Goal: Find specific page/section: Find specific page/section

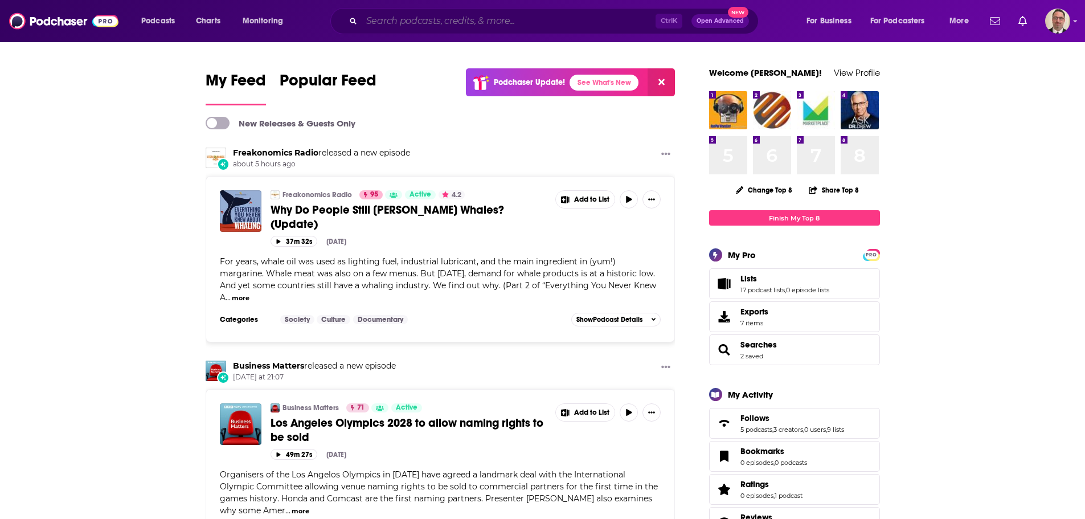
click at [413, 24] on input "Search podcasts, credits, & more..." at bounding box center [509, 21] width 294 height 18
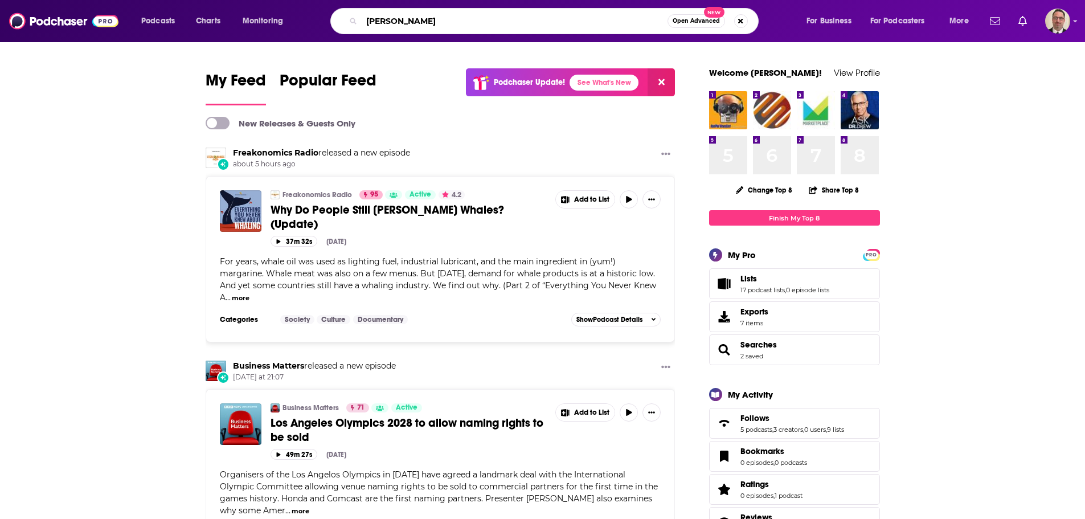
type input "[PERSON_NAME]"
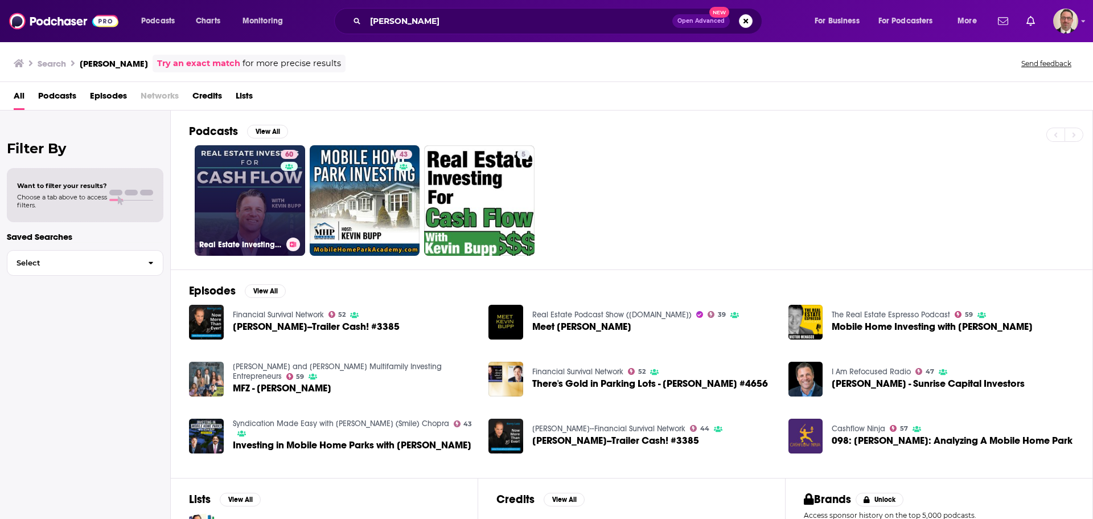
click at [262, 212] on link "60 Real Estate Investing for Cash Flow with [PERSON_NAME]" at bounding box center [250, 200] width 110 height 110
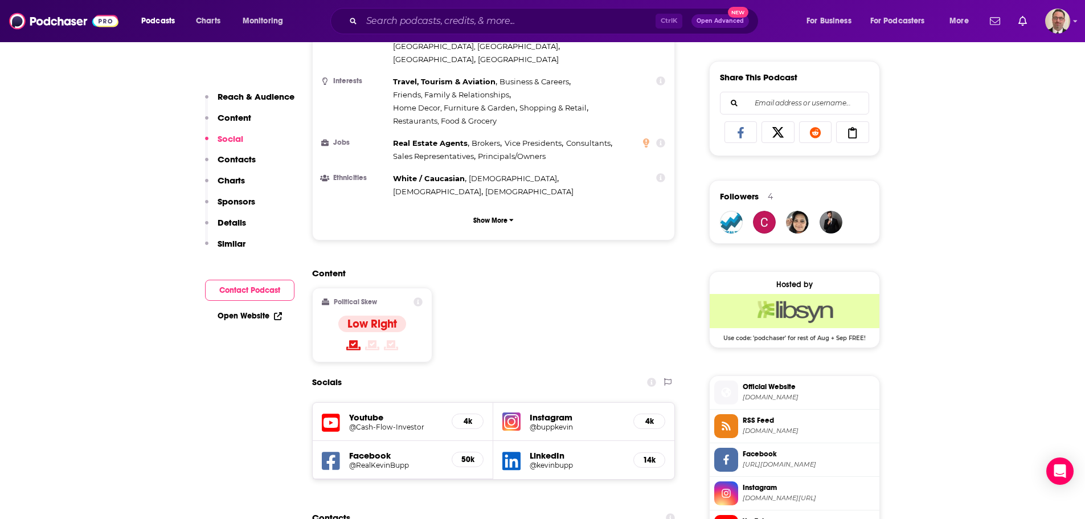
scroll to position [911, 0]
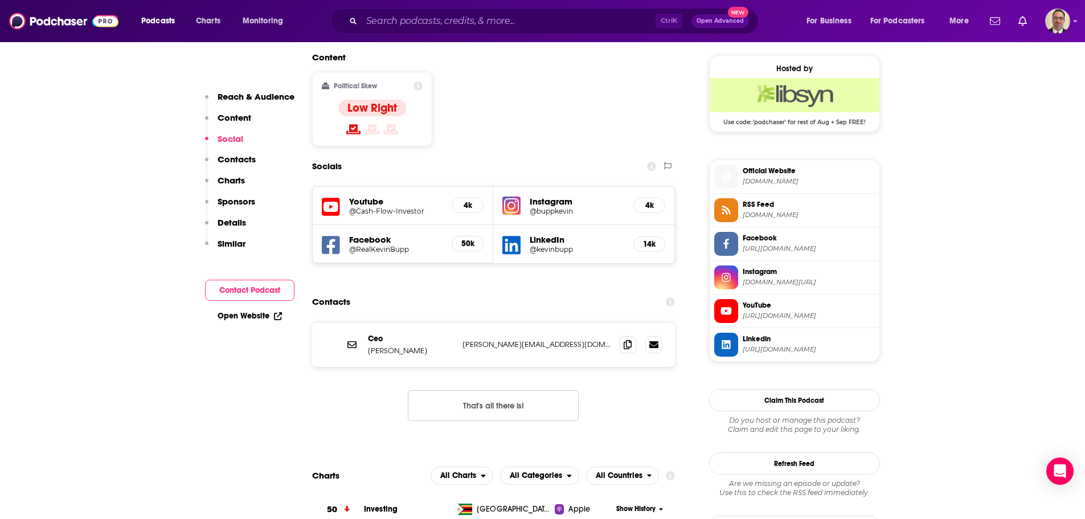
click at [765, 176] on span "Official Website [DOMAIN_NAME]" at bounding box center [806, 176] width 137 height 23
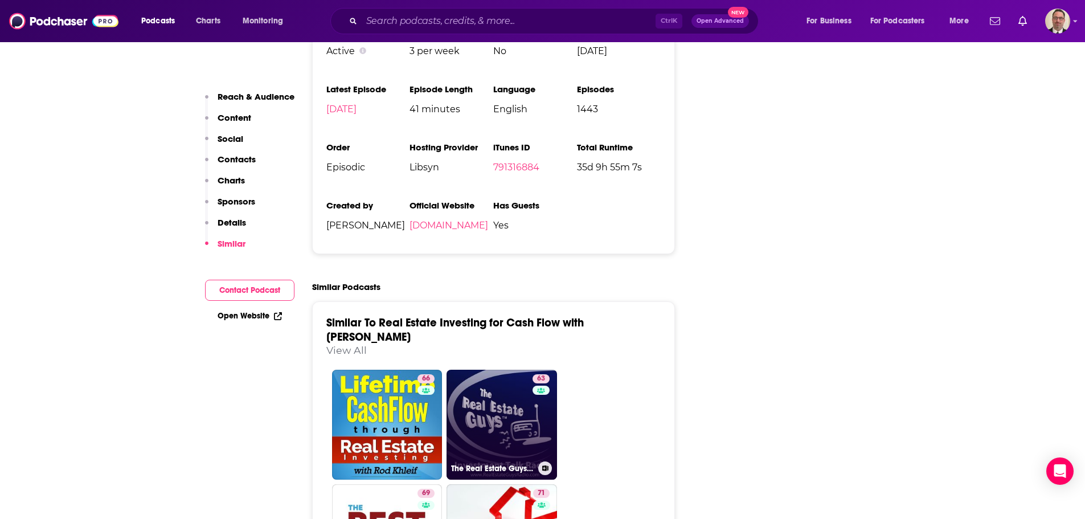
scroll to position [1423, 0]
